Goal: Find specific page/section: Find specific page/section

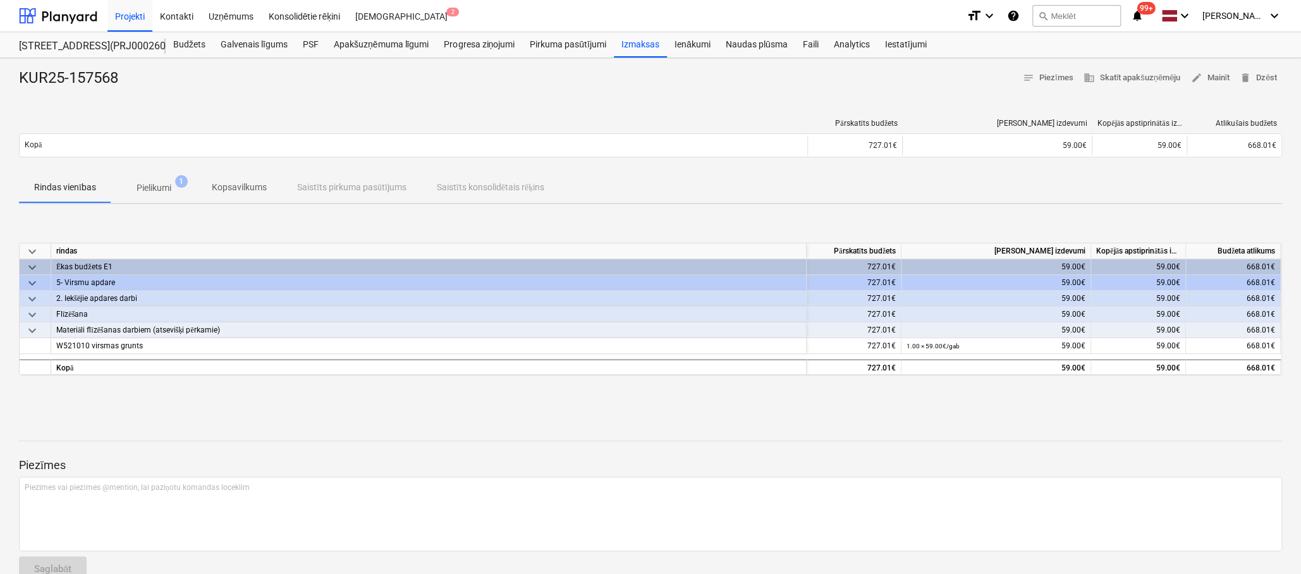
click at [71, 405] on div "KUR25-157568 notes Piezīmes business Skatīt apakšuzņēmēju edit Mainīt delete Dz…" at bounding box center [650, 329] width 1301 height 543
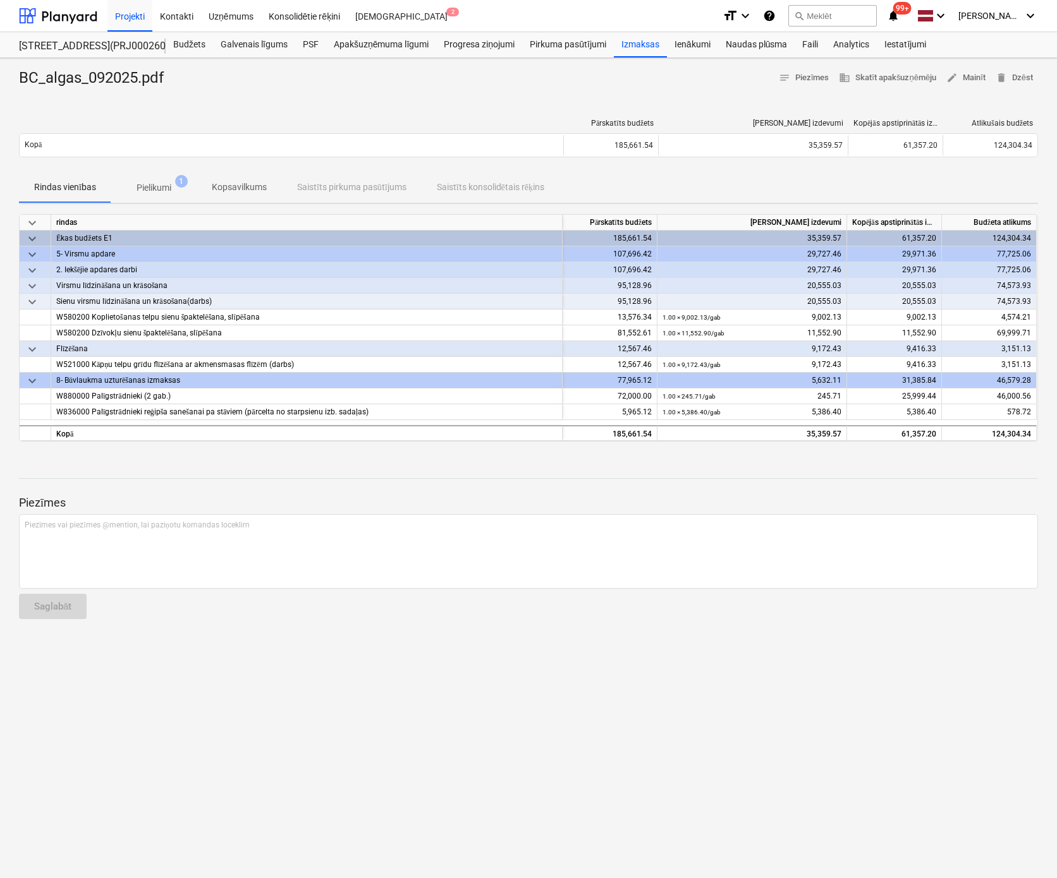
drag, startPoint x: 162, startPoint y: 693, endPoint x: 167, endPoint y: 625, distance: 68.4
click at [162, 691] on div "BC_algas_092025.pdf notes Piezīmes business Skatīt apakšuzņēmēju edit Mainīt de…" at bounding box center [528, 468] width 1057 height 820
click at [650, 42] on div "Izmaksas" at bounding box center [640, 44] width 53 height 25
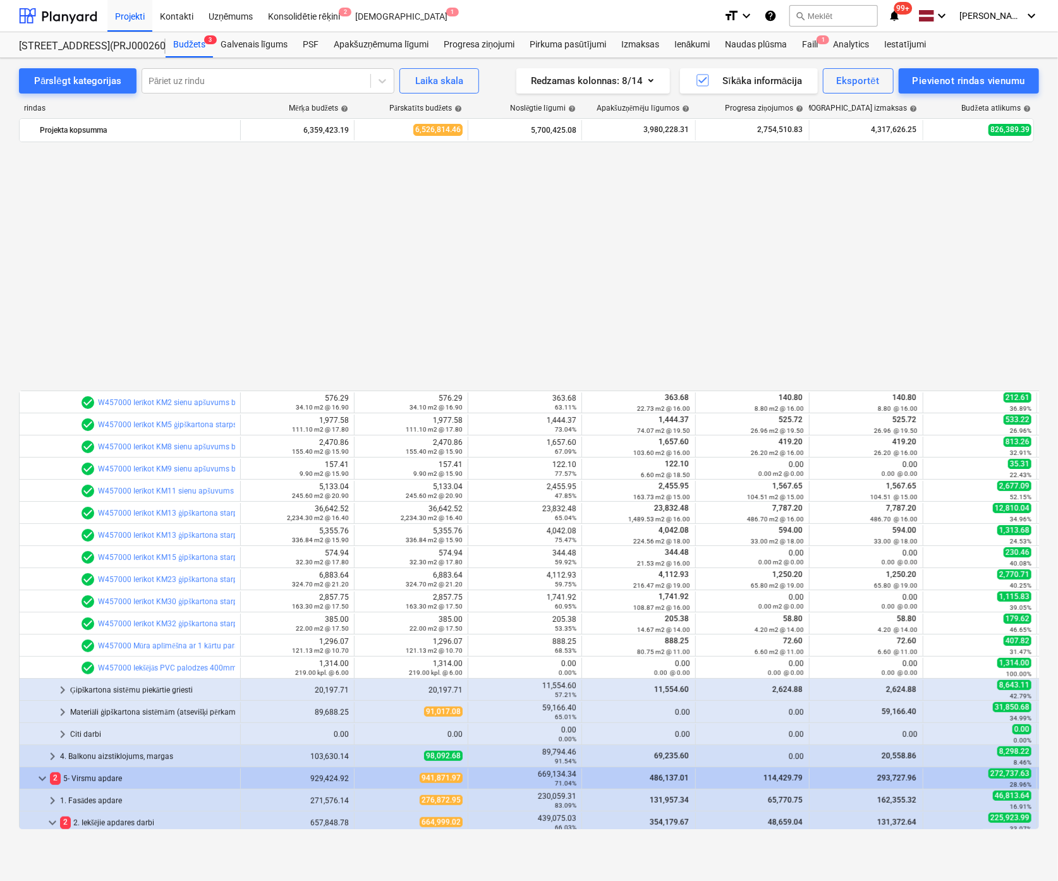
scroll to position [689, 0]
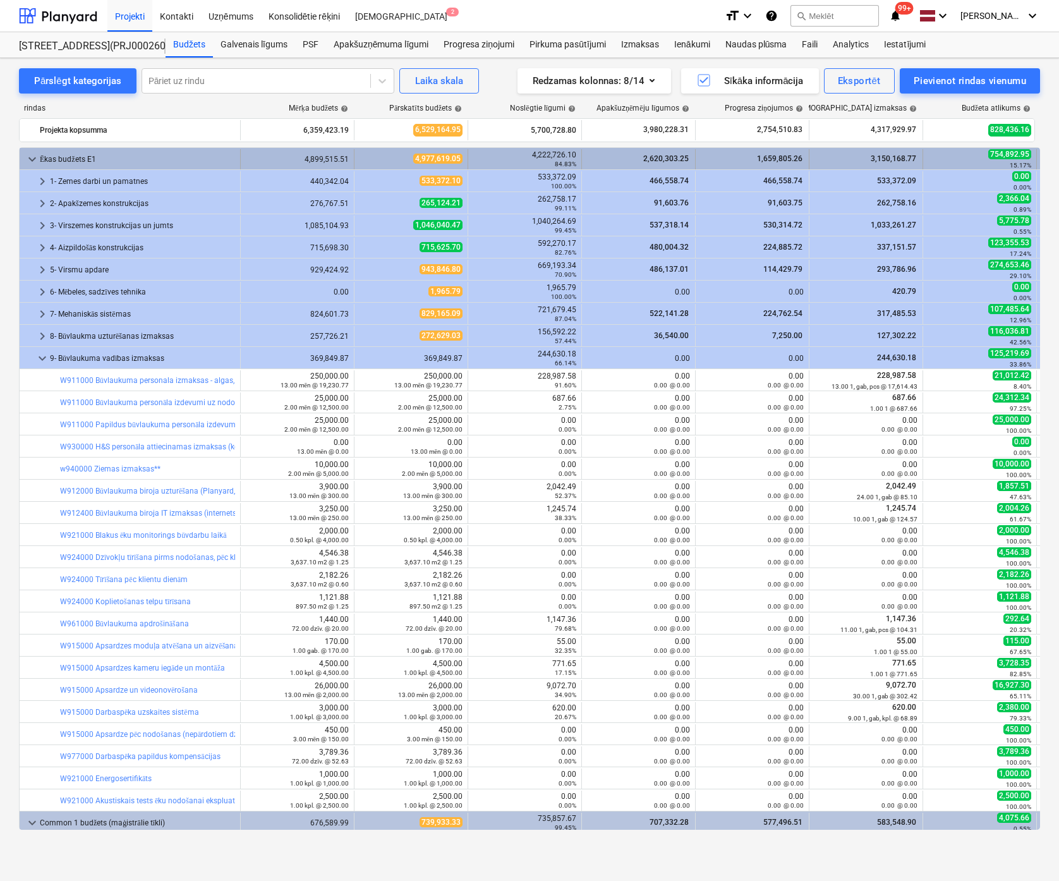
click at [32, 156] on span "keyboard_arrow_down" at bounding box center [32, 159] width 15 height 15
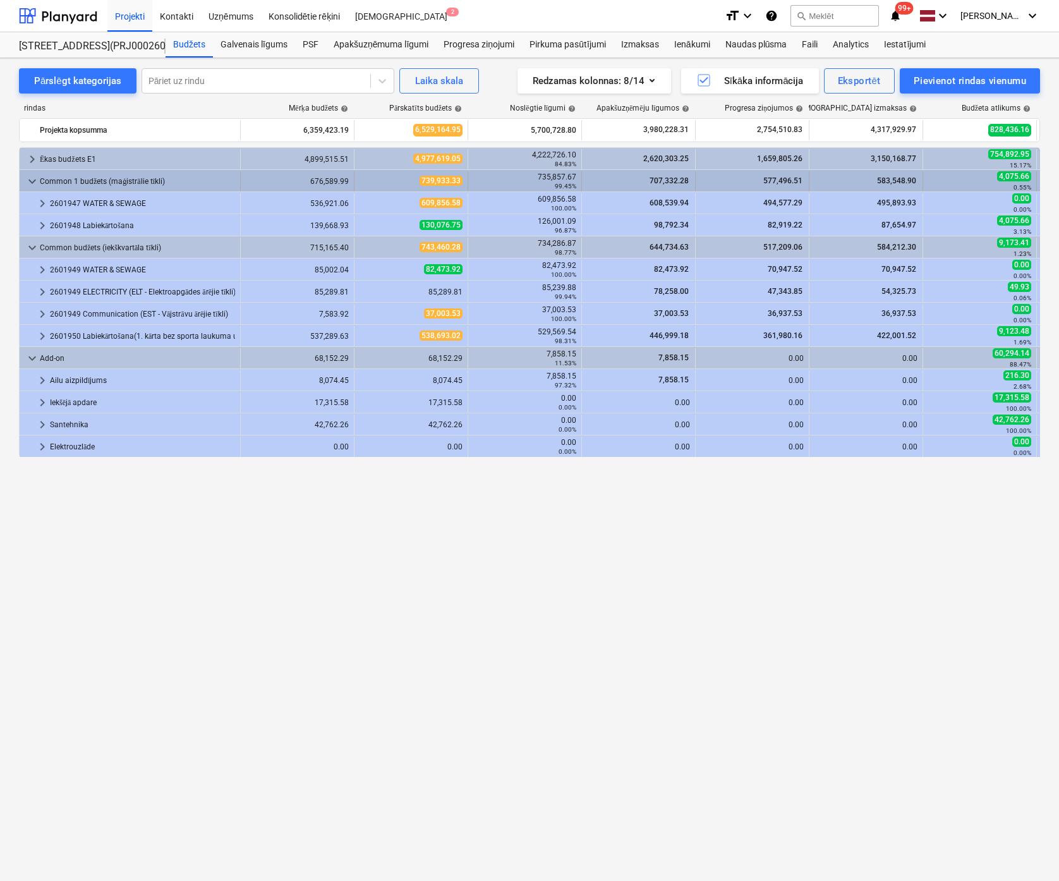
click at [33, 180] on span "keyboard_arrow_down" at bounding box center [32, 181] width 15 height 15
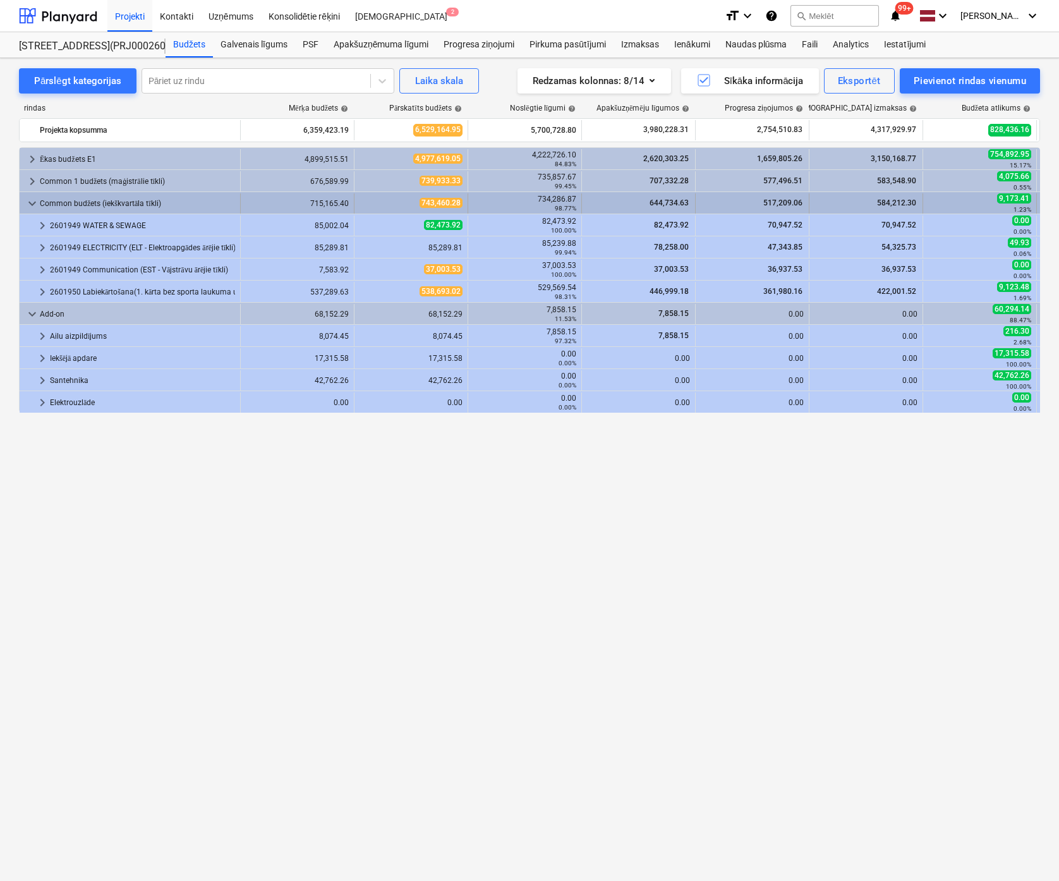
click at [33, 200] on span "keyboard_arrow_down" at bounding box center [32, 203] width 15 height 15
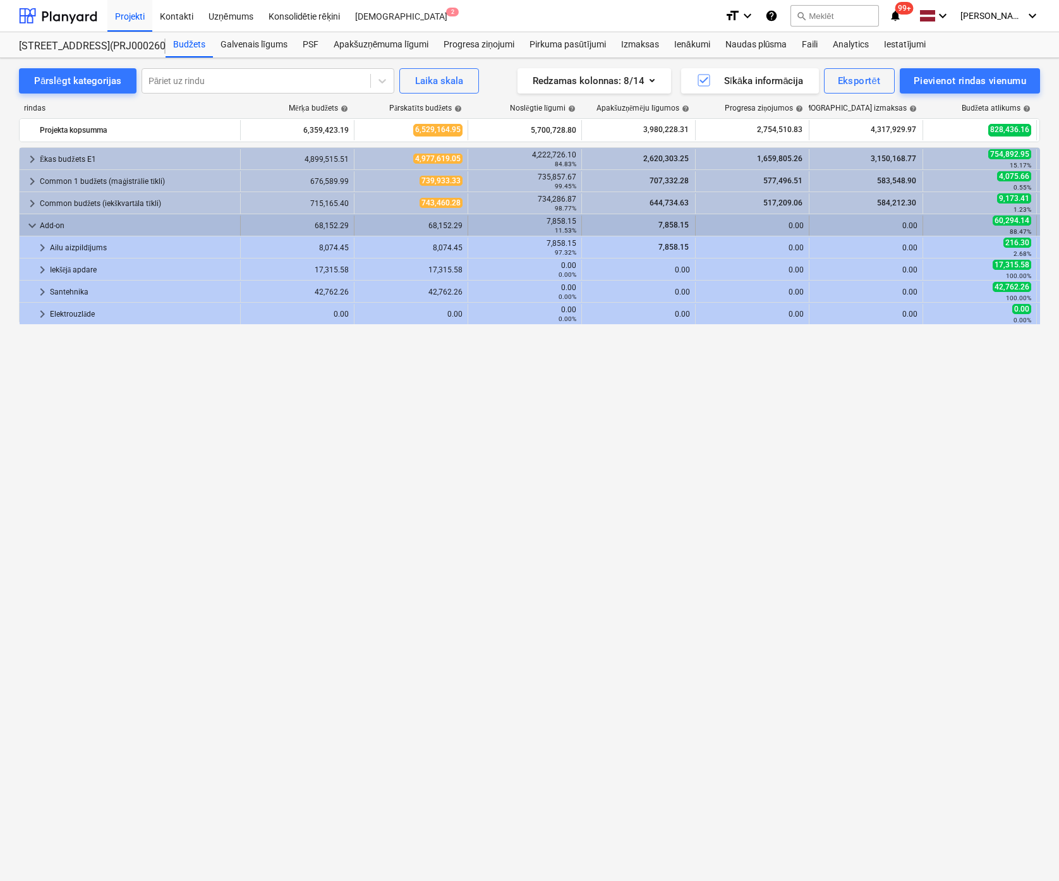
click at [33, 226] on span "keyboard_arrow_down" at bounding box center [32, 225] width 15 height 15
